Goal: Check status: Check status

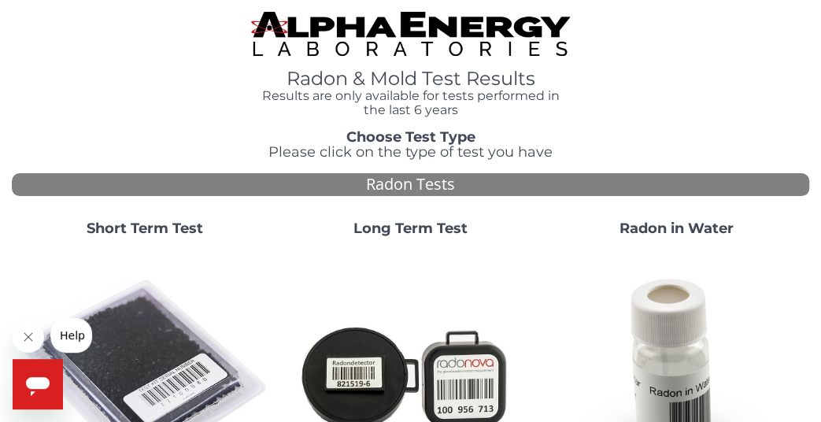
click at [148, 224] on strong "Short Term Test" at bounding box center [145, 228] width 116 height 17
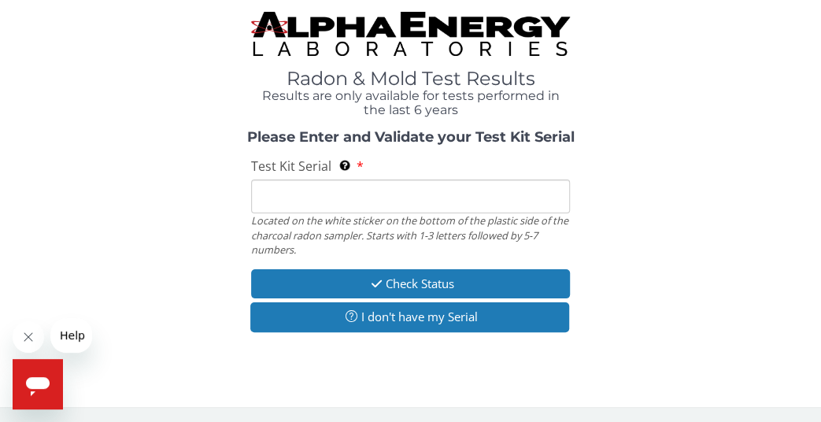
click at [317, 199] on input "Test Kit Serial Located on the white sticker on the bottom of the plastic side …" at bounding box center [410, 196] width 319 height 34
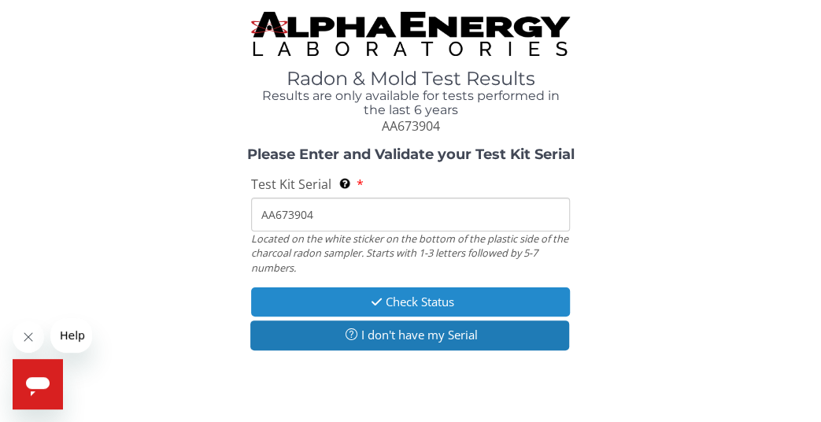
type input "AA673904"
click at [395, 303] on button "Check Status" at bounding box center [410, 301] width 319 height 29
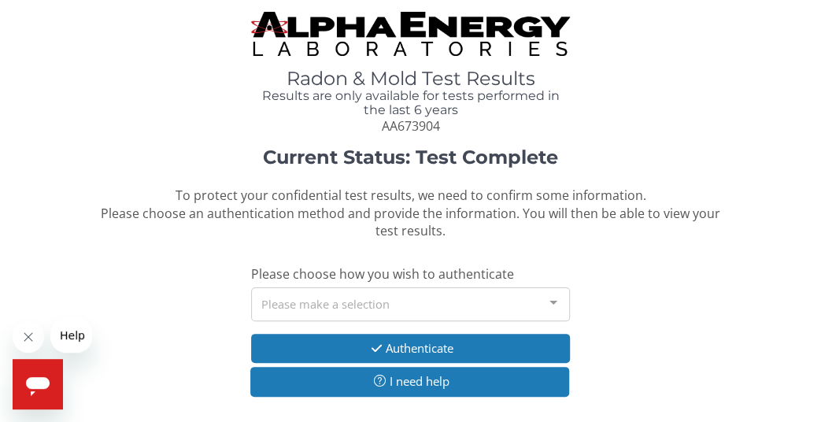
click at [382, 302] on div "Please make a selection" at bounding box center [410, 304] width 319 height 34
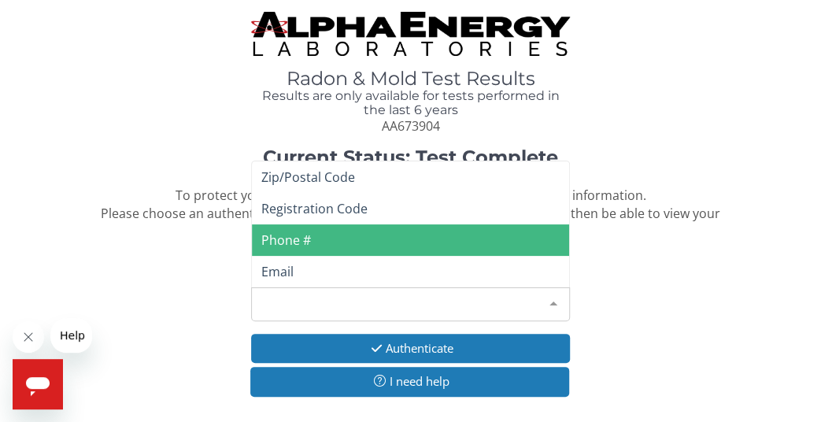
click at [312, 243] on span "Phone #" at bounding box center [410, 239] width 317 height 31
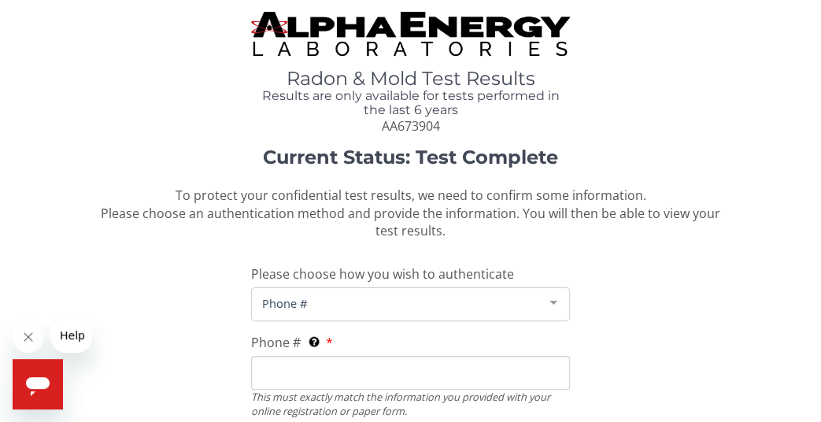
click at [330, 368] on input "Phone # This must exactly match the information you provided with your online r…" at bounding box center [410, 373] width 319 height 34
type input "[PHONE_NUMBER]"
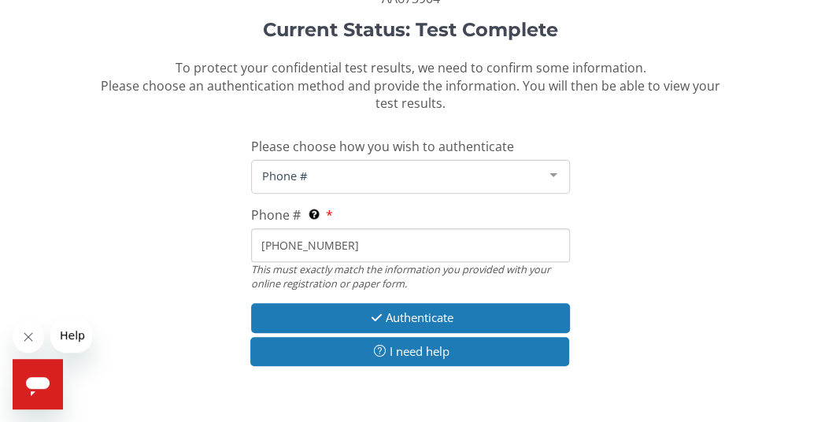
scroll to position [132, 0]
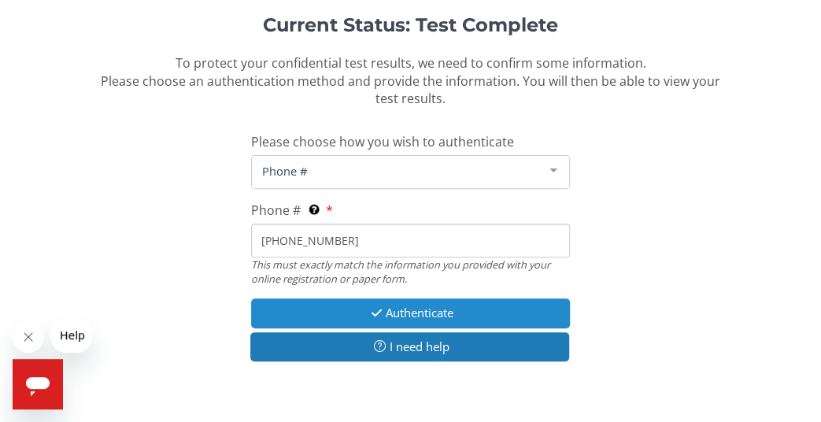
click at [417, 312] on button "Authenticate" at bounding box center [410, 312] width 319 height 29
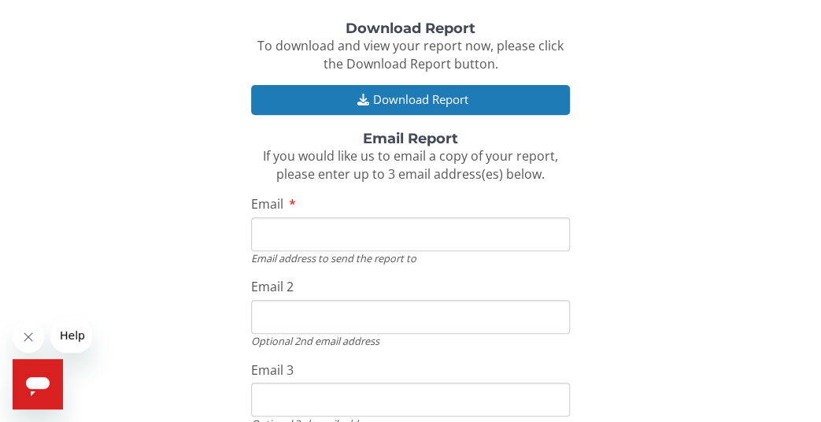
scroll to position [94, 0]
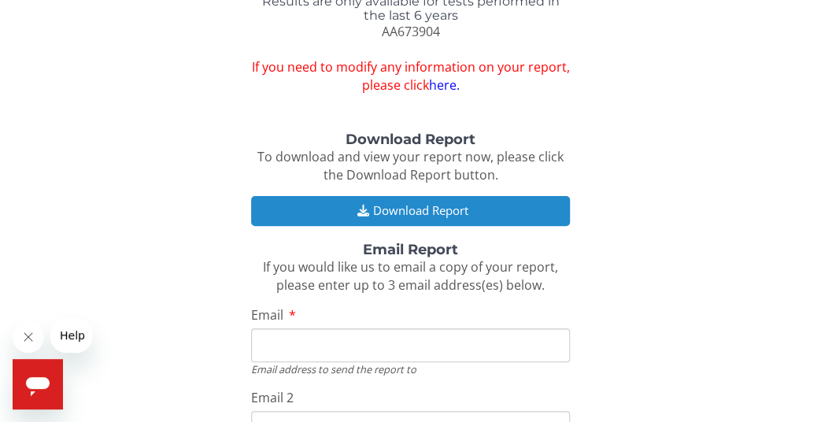
click at [395, 209] on button "Download Report" at bounding box center [410, 210] width 319 height 29
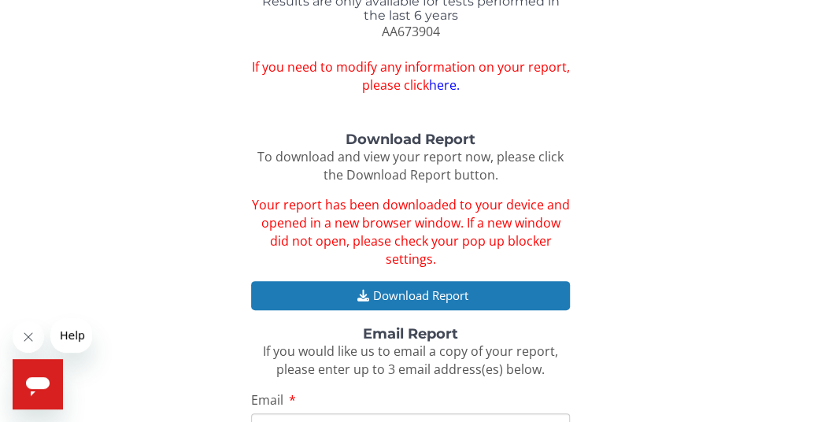
scroll to position [0, 0]
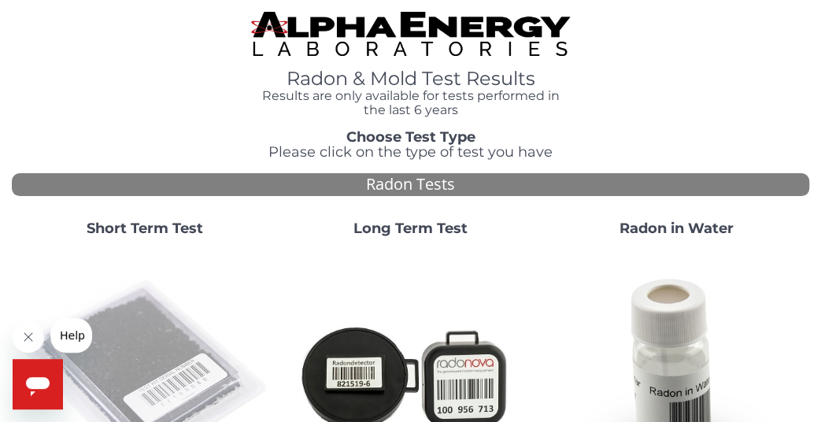
click at [170, 301] on img at bounding box center [144, 375] width 253 height 253
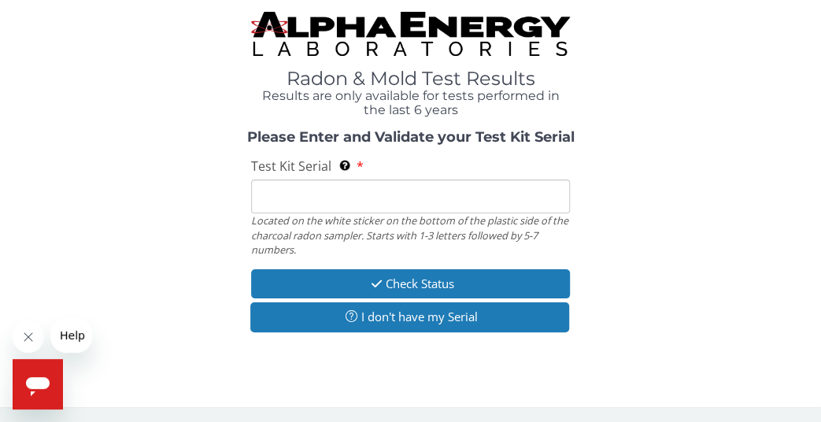
click at [310, 204] on input "Test Kit Serial Located on the white sticker on the bottom of the plastic side …" at bounding box center [410, 196] width 319 height 34
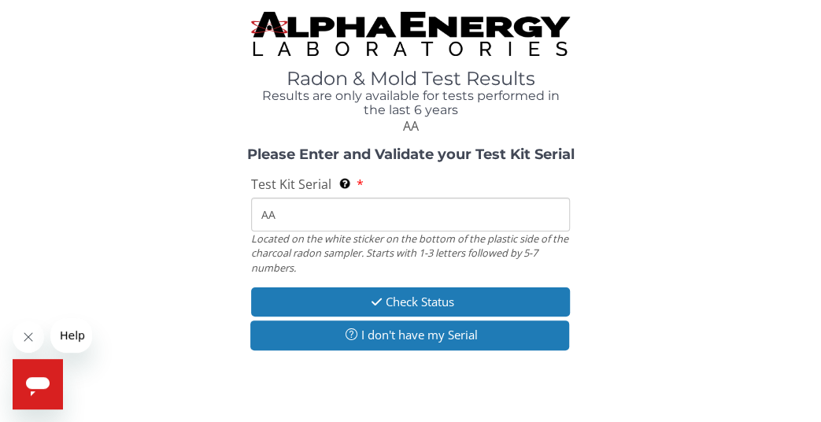
type input "AA673887"
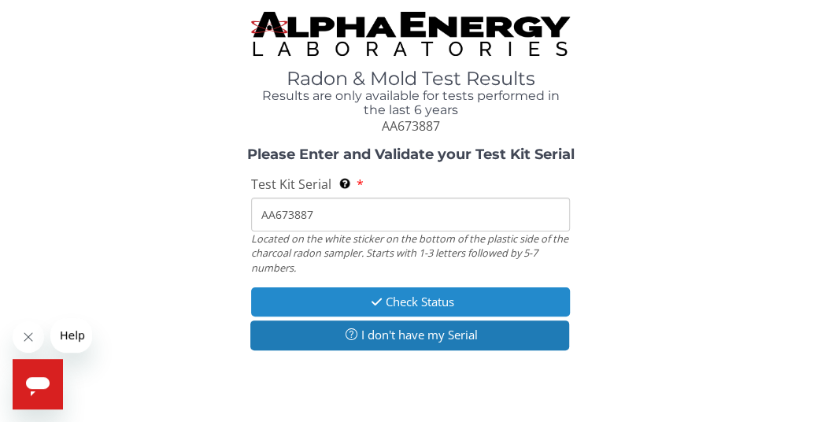
click at [407, 301] on button "Check Status" at bounding box center [410, 301] width 319 height 29
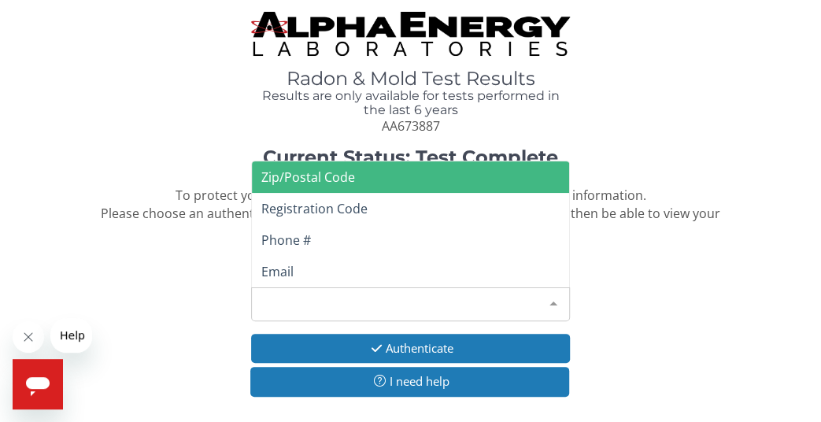
click at [354, 308] on div "Please make a selection" at bounding box center [410, 304] width 319 height 34
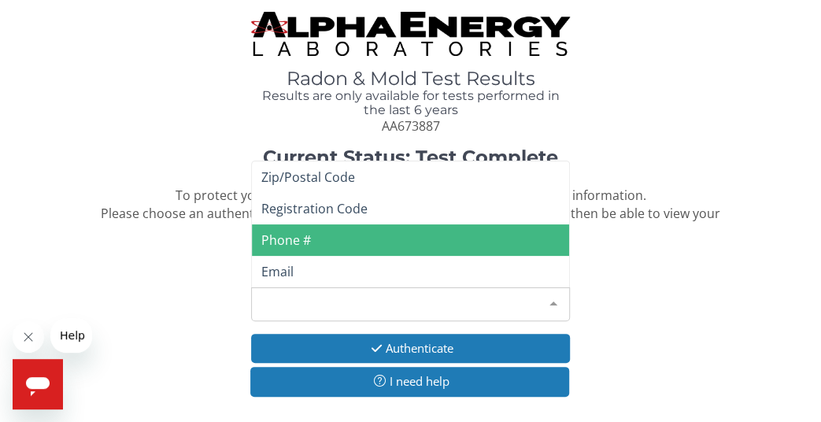
click at [322, 237] on span "Phone #" at bounding box center [410, 239] width 317 height 31
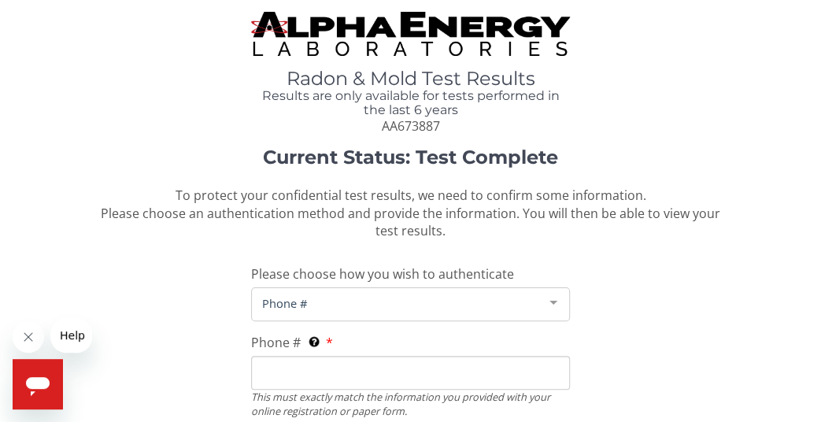
click at [341, 371] on input "Phone # This must exactly match the information you provided with your online r…" at bounding box center [410, 373] width 319 height 34
type input "[PHONE_NUMBER]"
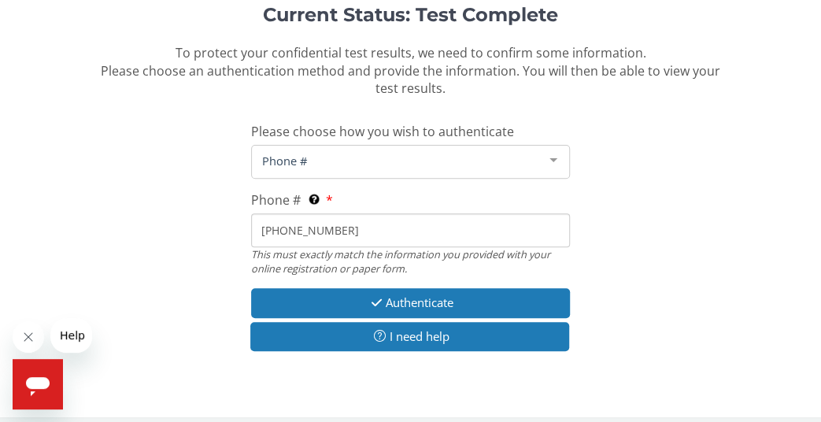
scroll to position [153, 0]
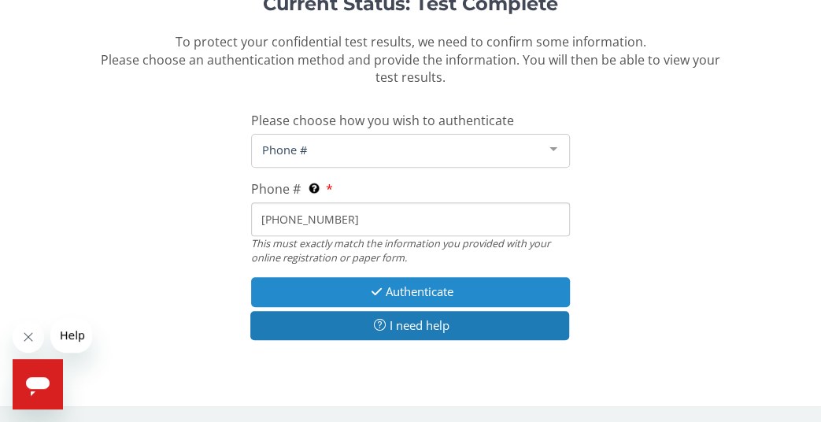
click at [422, 290] on button "Authenticate" at bounding box center [410, 291] width 319 height 29
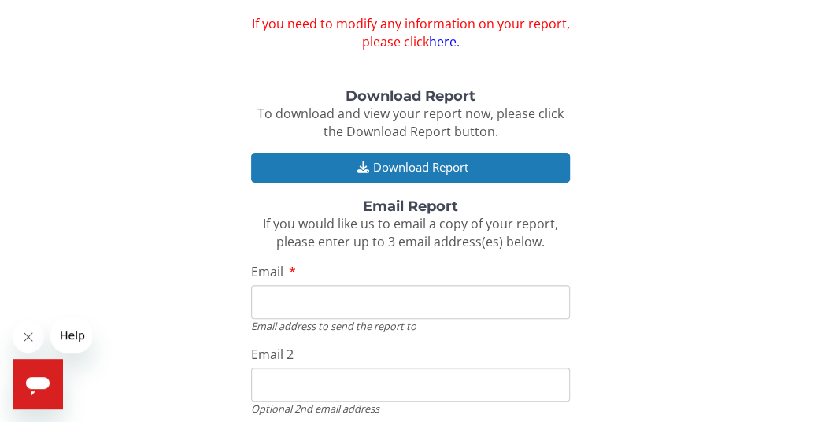
scroll to position [137, 0]
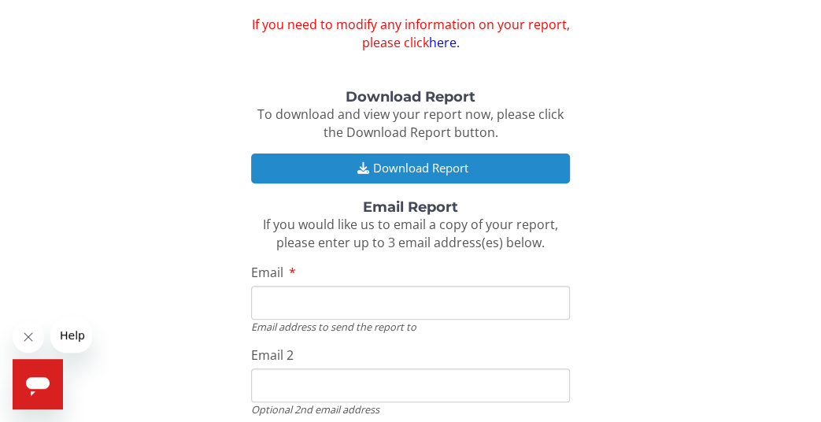
click at [411, 166] on button "Download Report" at bounding box center [410, 167] width 319 height 29
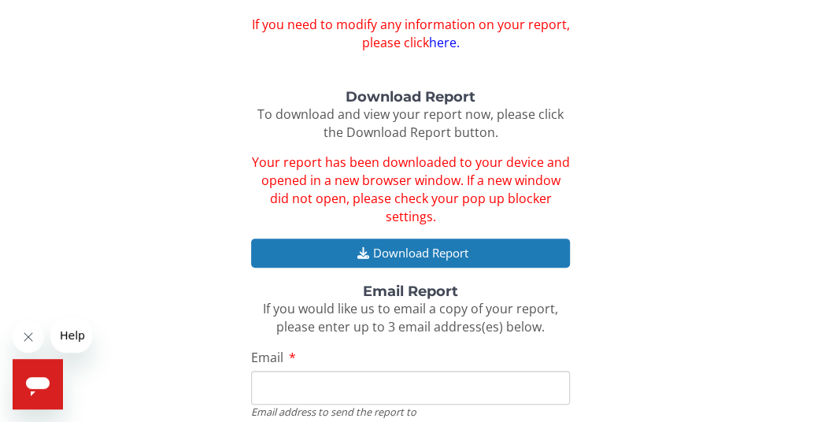
scroll to position [0, 0]
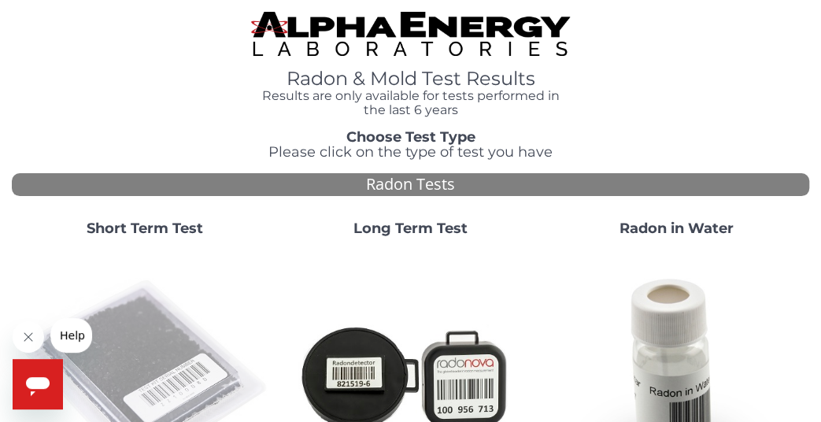
click at [138, 317] on img at bounding box center [144, 375] width 253 height 253
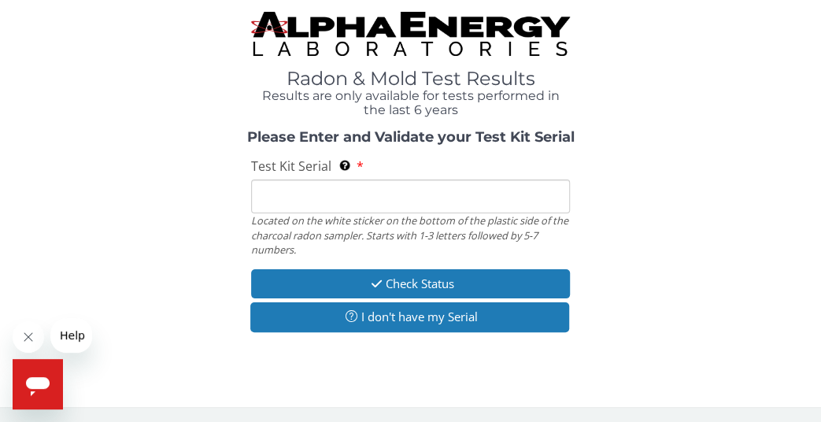
click at [284, 201] on input "Test Kit Serial Located on the white sticker on the bottom of the plastic side …" at bounding box center [410, 196] width 319 height 34
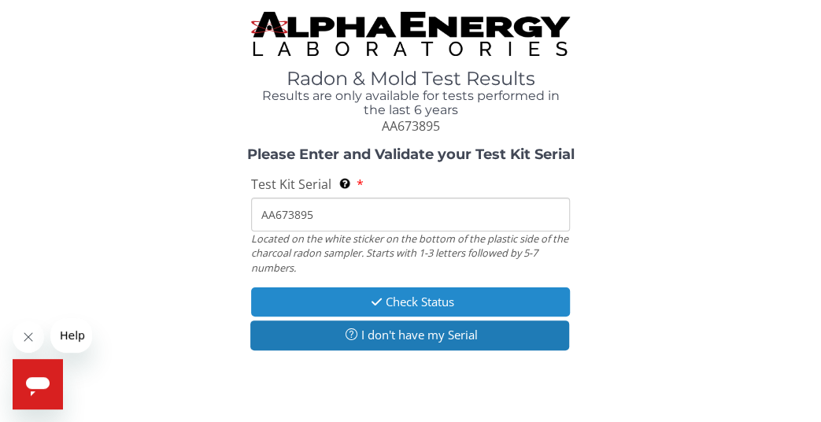
type input "AA673895"
click at [377, 309] on button "Check Status" at bounding box center [410, 301] width 319 height 29
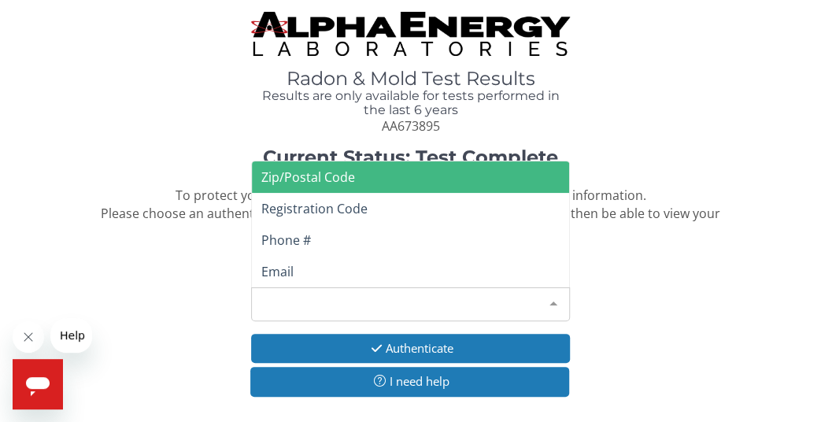
click at [383, 297] on div "Please make a selection" at bounding box center [410, 304] width 319 height 34
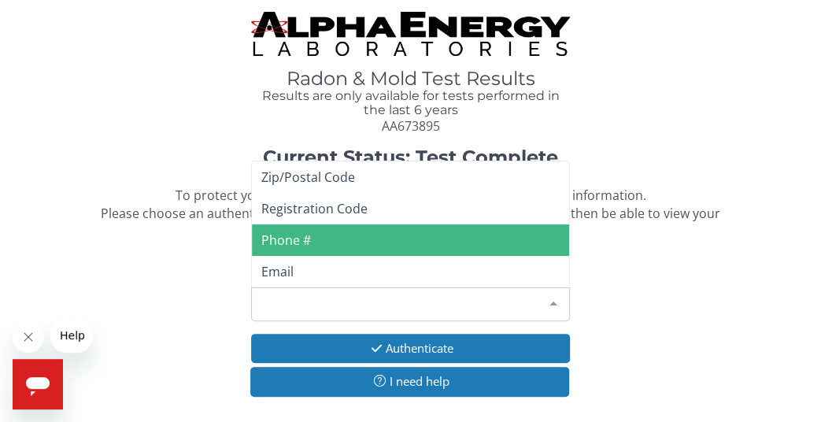
click at [357, 238] on span "Phone #" at bounding box center [410, 239] width 317 height 31
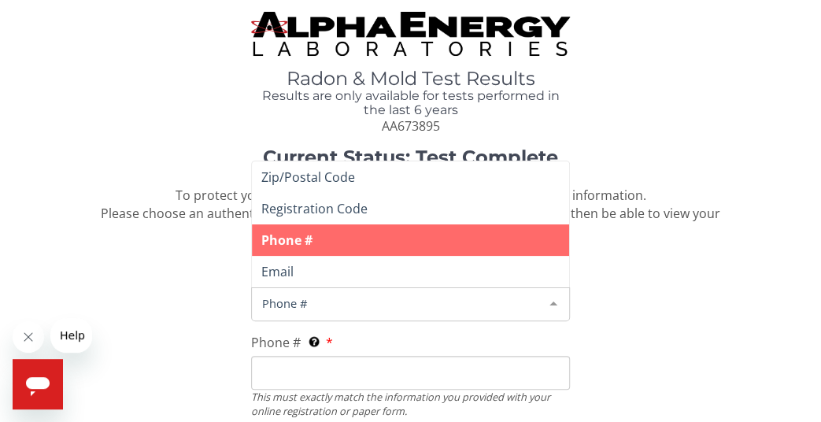
click at [349, 302] on span "Phone #" at bounding box center [397, 302] width 279 height 17
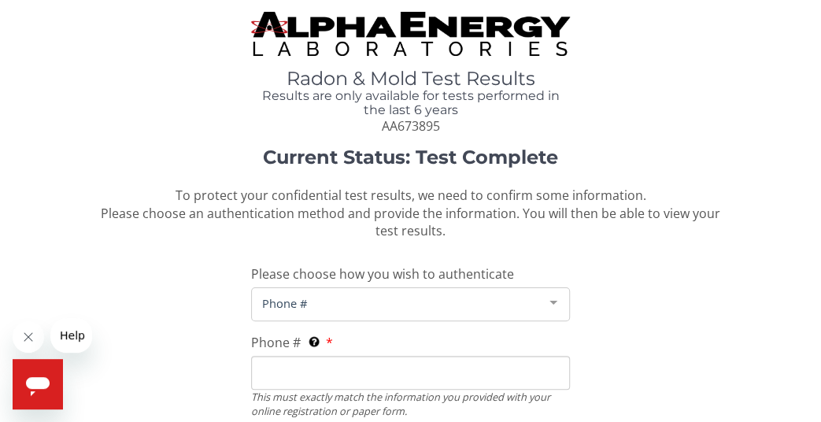
click at [678, 308] on div "Current Status: Test Complete To protect your confidential test results, we nee…" at bounding box center [410, 328] width 797 height 363
click at [382, 360] on input "Phone # This must exactly match the information you provided with your online r…" at bounding box center [410, 373] width 319 height 34
type input "[PHONE_NUMBER]"
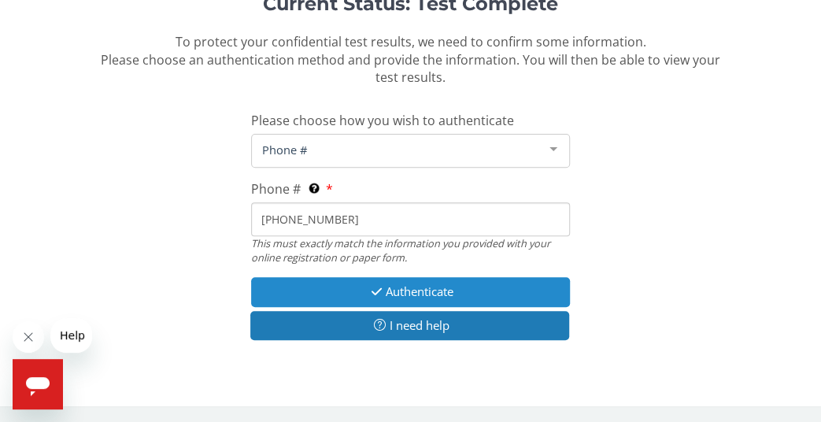
click at [409, 290] on button "Authenticate" at bounding box center [410, 291] width 319 height 29
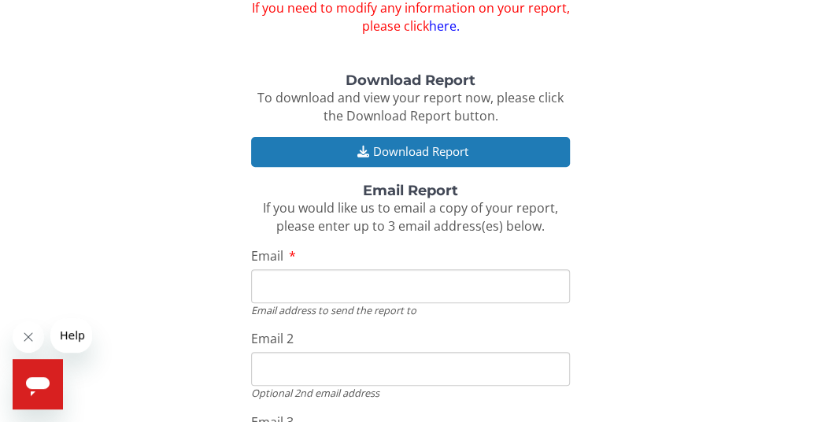
scroll to position [208, 0]
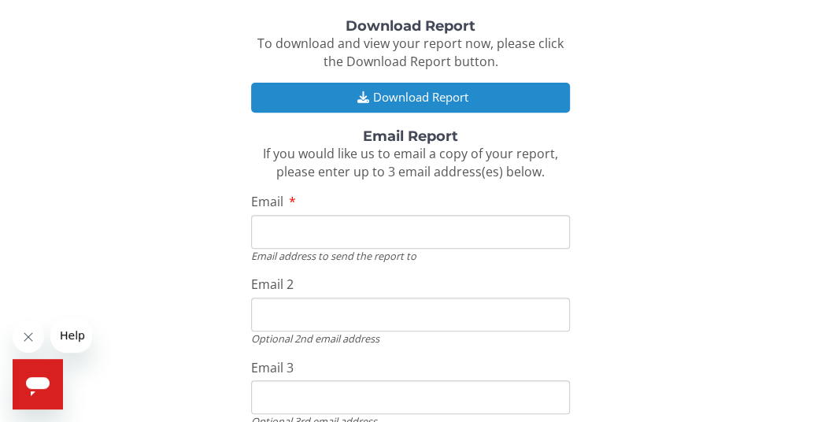
click at [401, 96] on button "Download Report" at bounding box center [410, 97] width 319 height 29
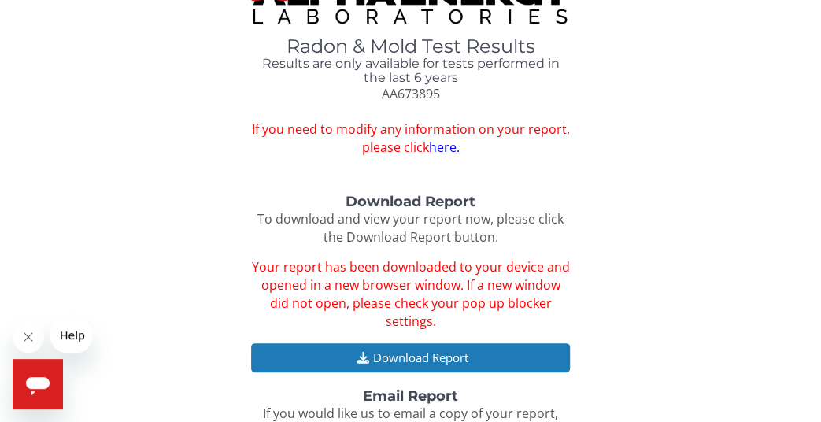
scroll to position [0, 0]
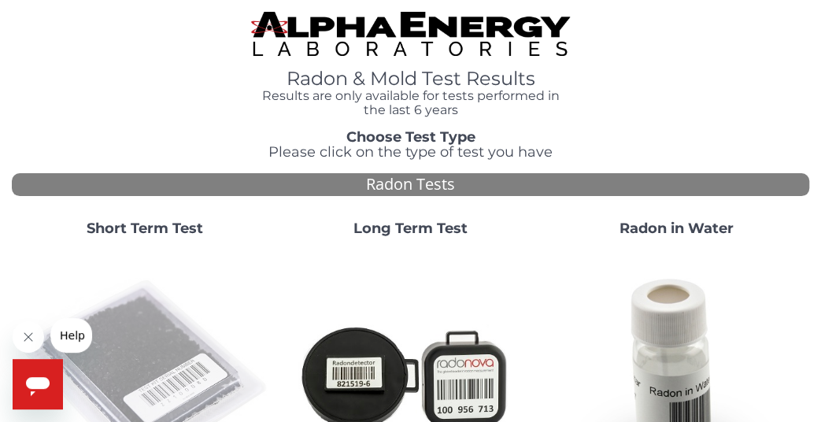
click at [147, 340] on img at bounding box center [144, 375] width 253 height 253
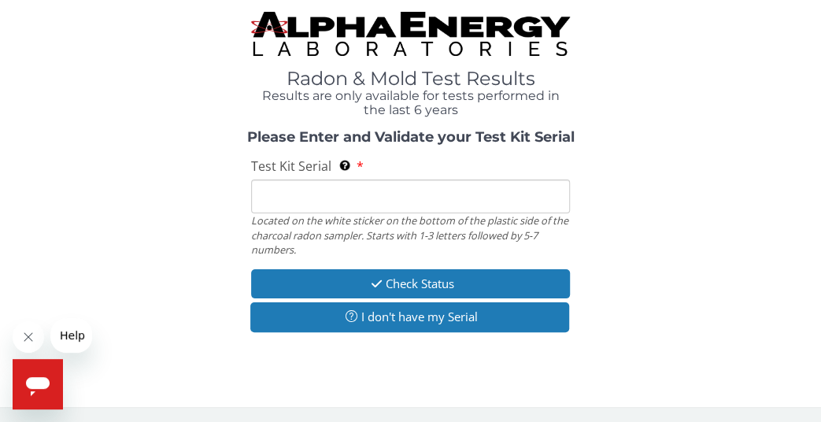
click at [298, 193] on input "Test Kit Serial Located on the white sticker on the bottom of the plastic side …" at bounding box center [410, 196] width 319 height 34
type input "AA673887"
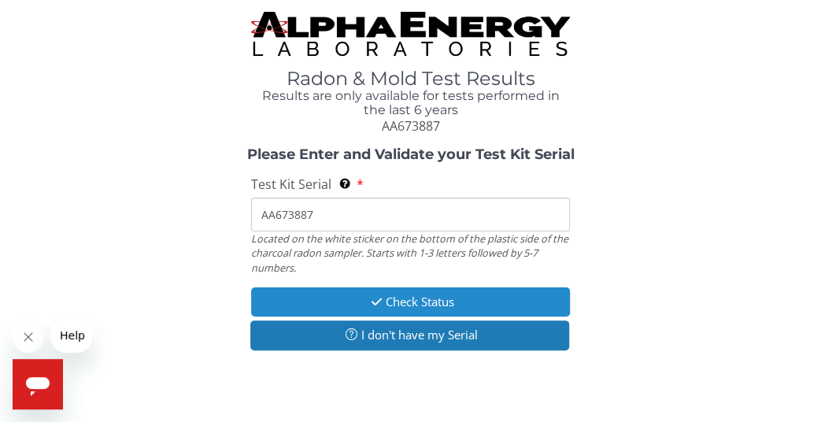
click at [395, 295] on button "Check Status" at bounding box center [410, 301] width 319 height 29
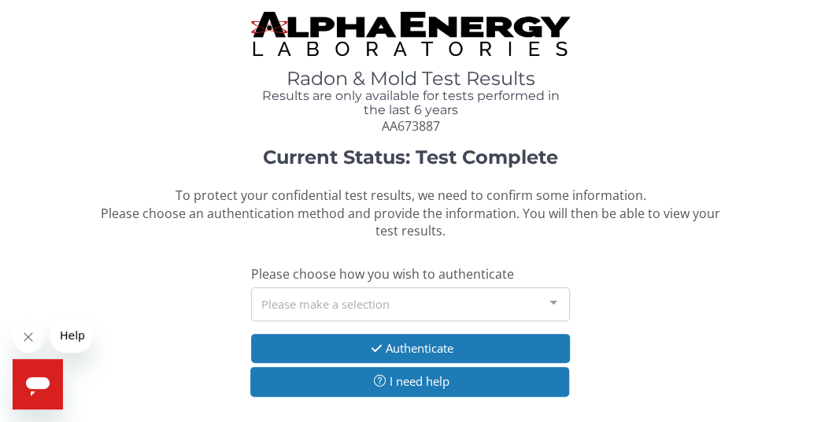
click at [387, 297] on div "Please make a selection" at bounding box center [410, 304] width 319 height 34
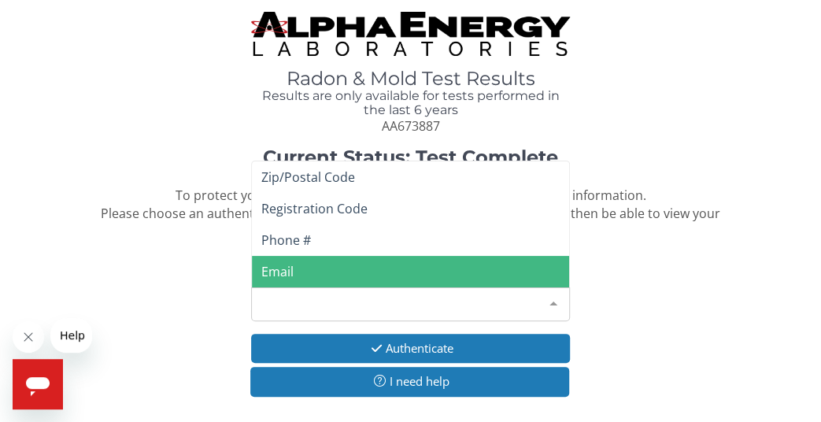
click at [338, 265] on span "Email" at bounding box center [410, 271] width 317 height 31
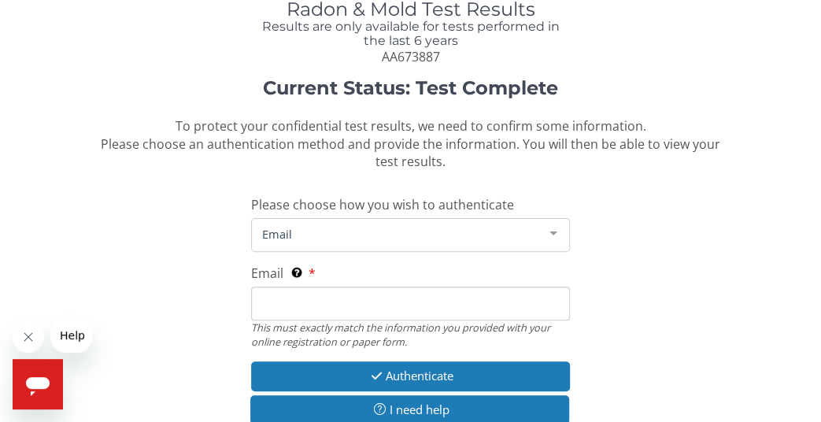
scroll to position [74, 0]
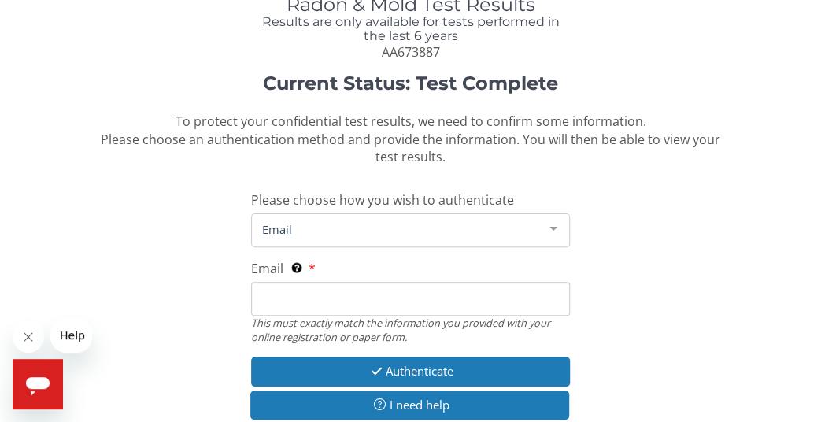
click at [313, 299] on input "Email This must exactly match the information you provided with your online reg…" at bounding box center [410, 299] width 319 height 34
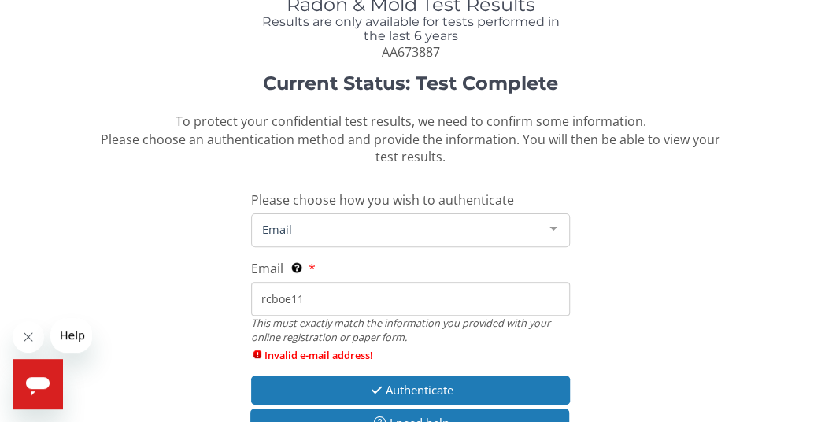
type input "rcboe11@gmail.com"
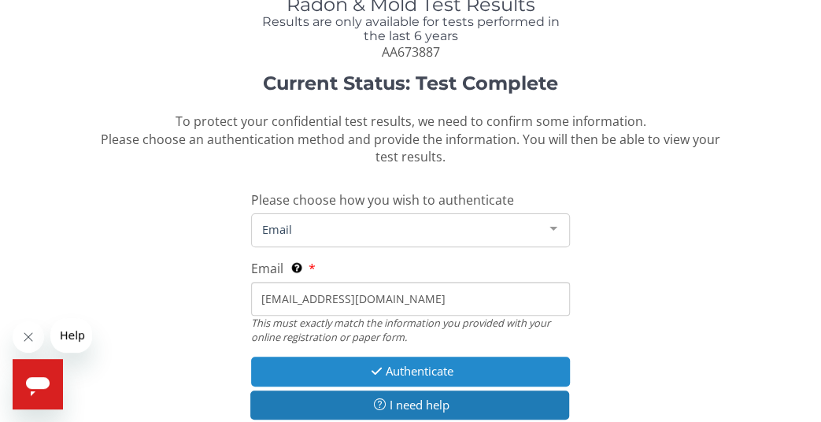
click at [411, 374] on button "Authenticate" at bounding box center [410, 370] width 319 height 29
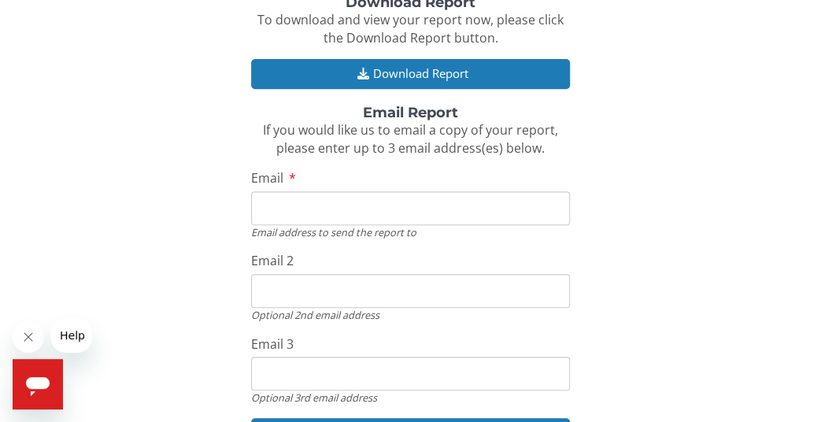
scroll to position [234, 0]
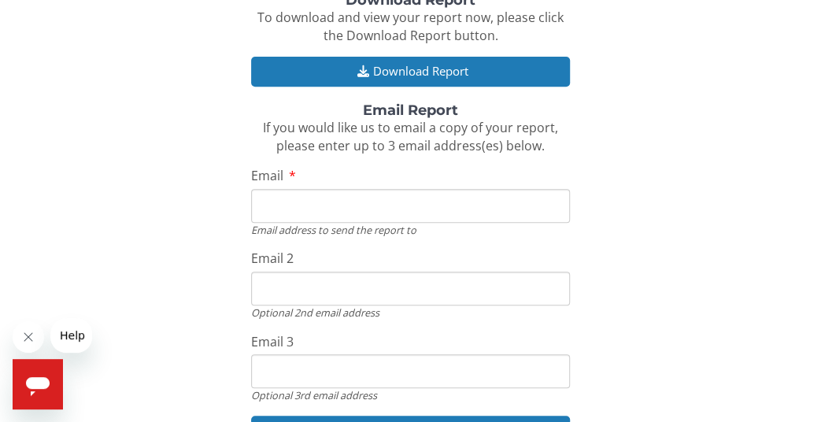
click at [367, 209] on input "Email" at bounding box center [410, 206] width 319 height 34
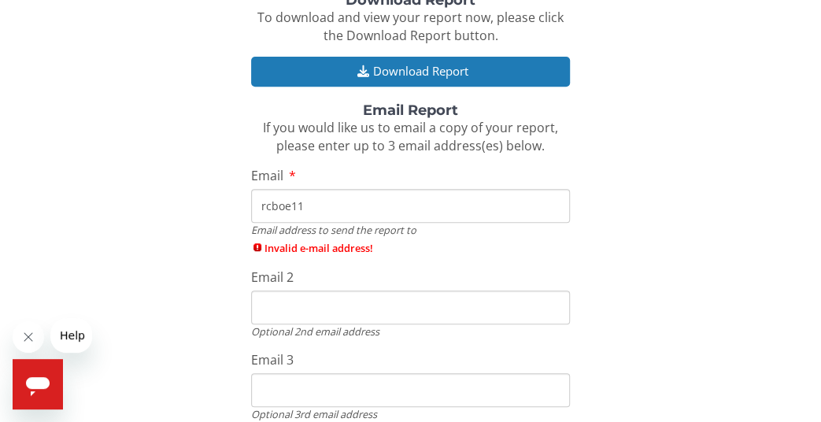
type input "rcboe11@gmail.com"
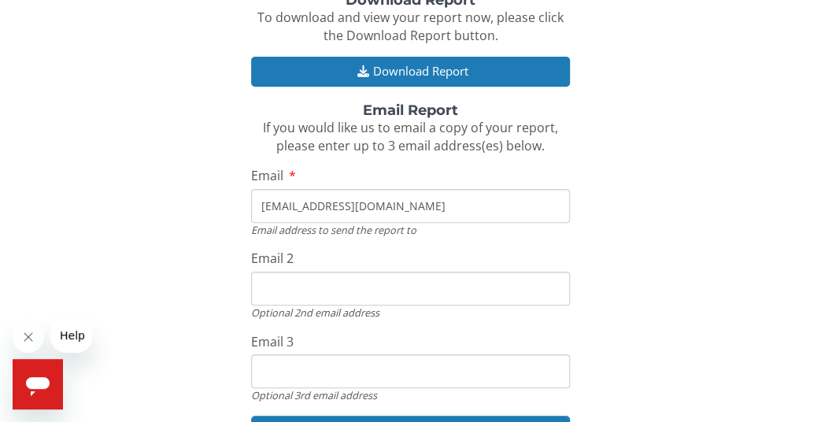
scroll to position [313, 0]
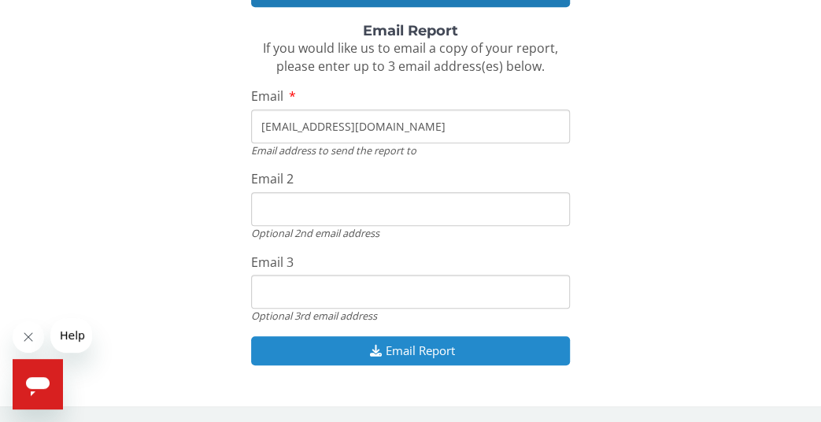
click at [401, 345] on button "Email Report" at bounding box center [410, 350] width 319 height 29
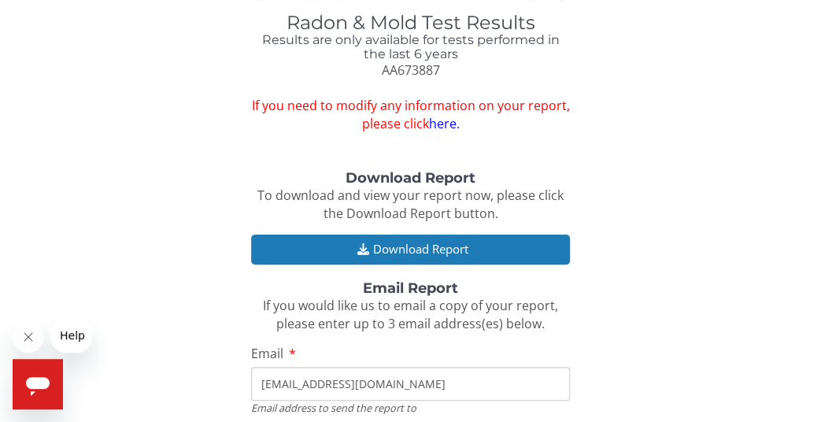
scroll to position [0, 0]
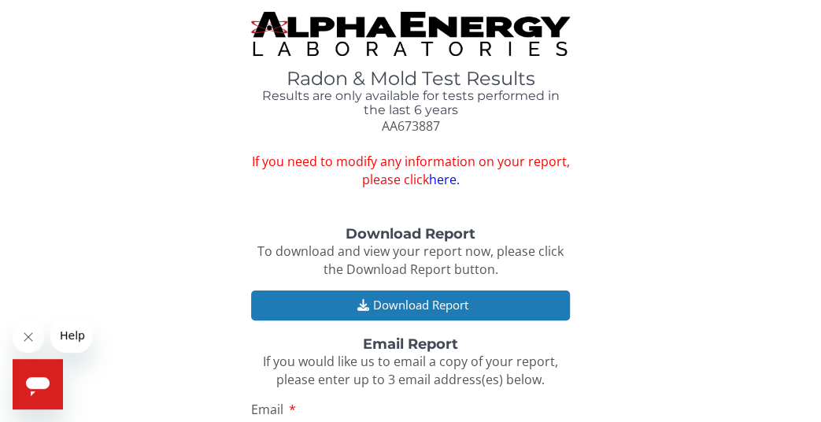
click at [35, 378] on icon "Open messaging window" at bounding box center [38, 386] width 24 height 19
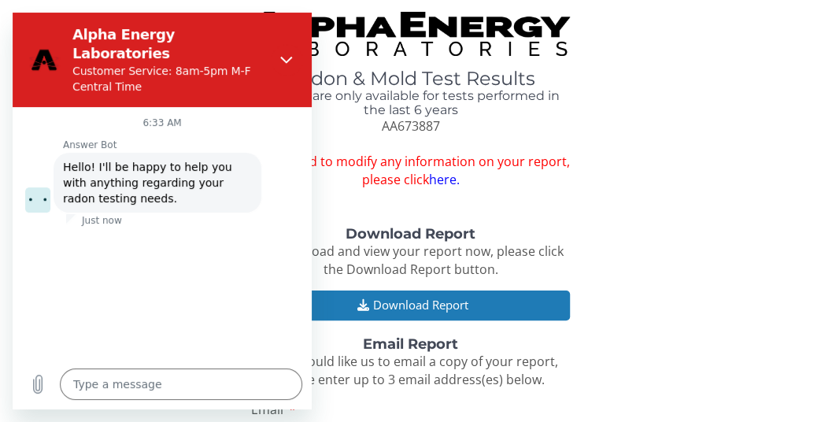
type textarea "x"
click at [652, 140] on div "Radon & Mold Test Results Results are only available for tests performed in the…" at bounding box center [410, 100] width 797 height 177
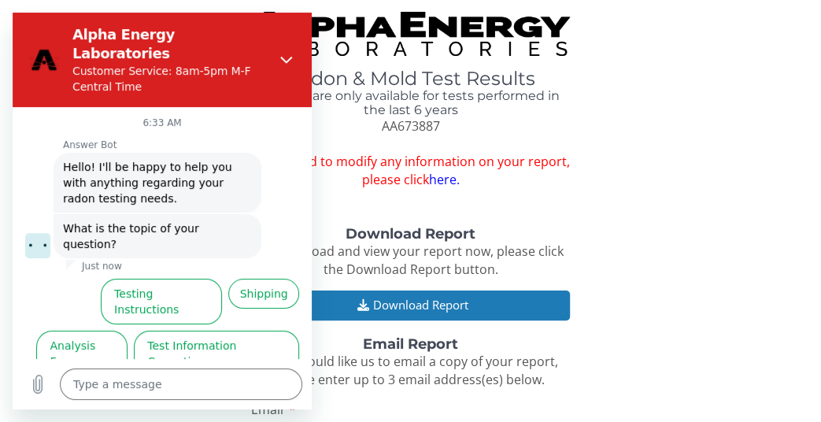
click at [722, 117] on div "Radon & Mold Test Results Results are only available for tests performed in the…" at bounding box center [410, 100] width 797 height 177
